Goal: Information Seeking & Learning: Learn about a topic

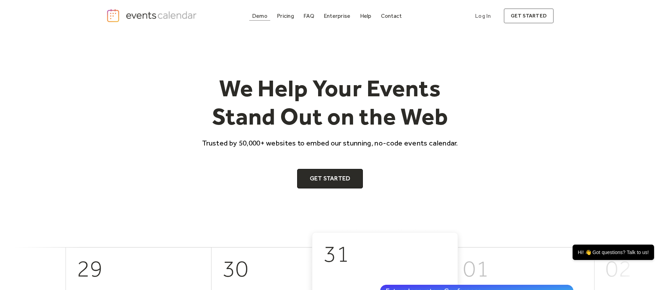
click at [265, 17] on div "Demo" at bounding box center [259, 16] width 15 height 4
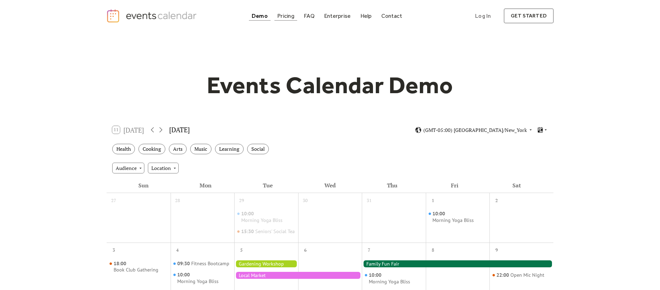
click at [289, 16] on div "Pricing" at bounding box center [285, 16] width 17 height 4
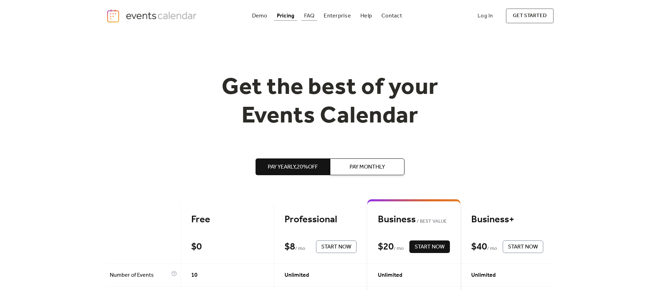
click at [307, 17] on div "FAQ" at bounding box center [309, 16] width 10 height 4
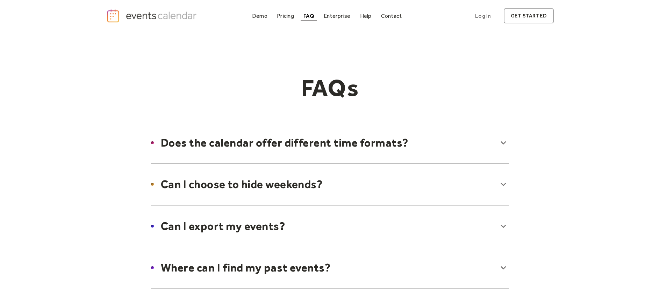
click at [412, 144] on div at bounding box center [330, 143] width 372 height 43
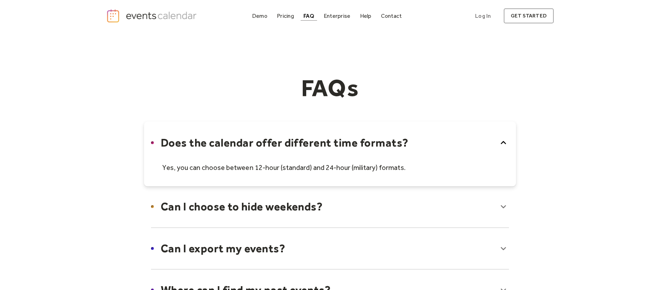
click at [412, 144] on div at bounding box center [330, 154] width 372 height 65
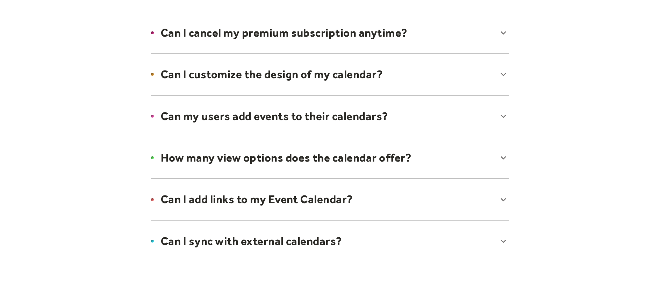
scroll to position [454, 0]
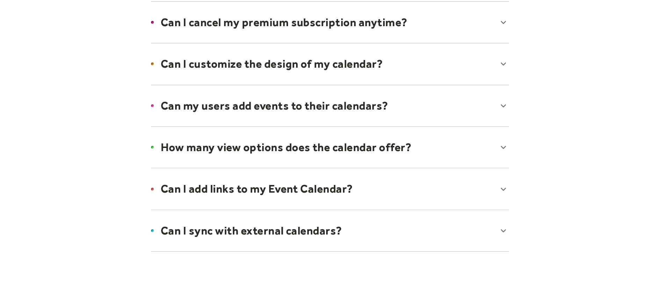
click at [338, 112] on div at bounding box center [330, 106] width 372 height 43
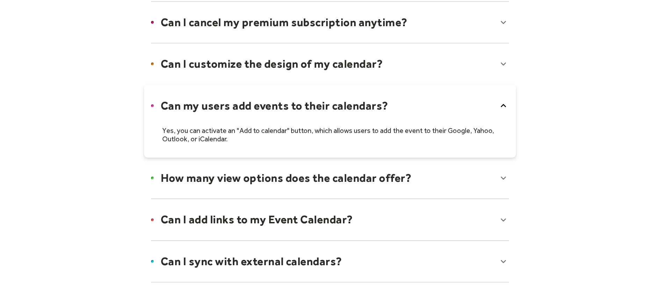
click at [338, 112] on div at bounding box center [330, 121] width 372 height 73
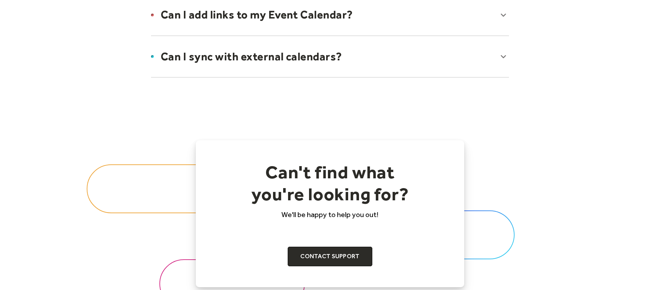
scroll to position [629, 0]
